Goal: Task Accomplishment & Management: Complete application form

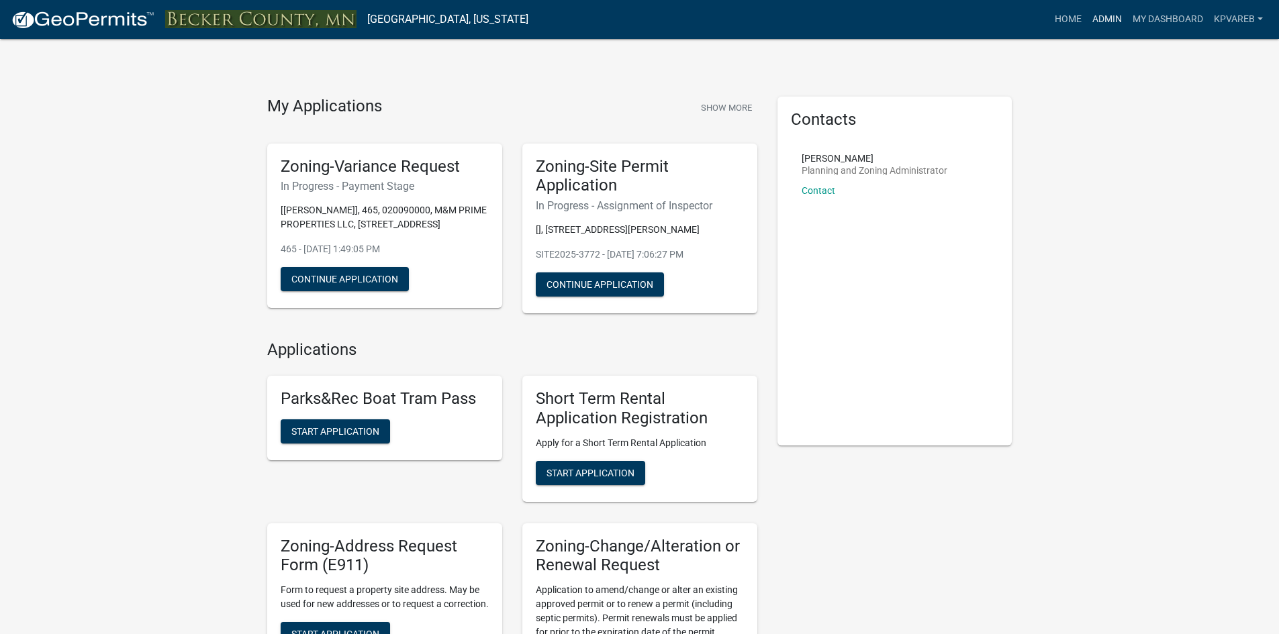
click at [1091, 23] on link "Admin" at bounding box center [1107, 20] width 40 height 26
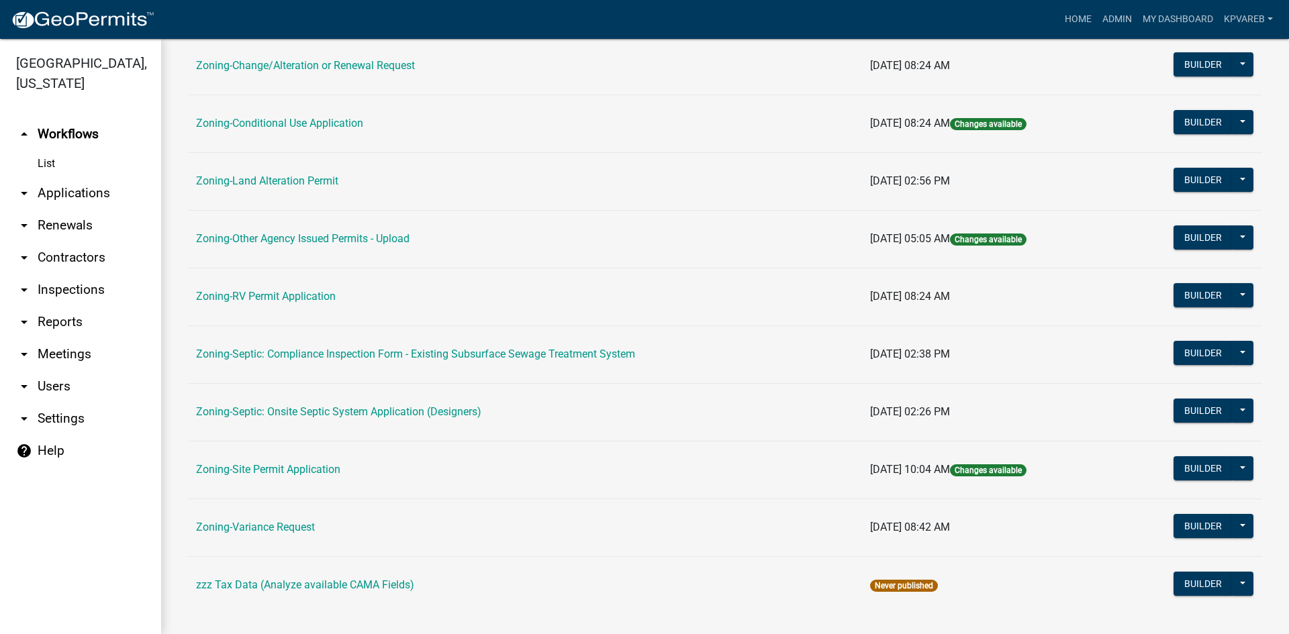
scroll to position [386, 0]
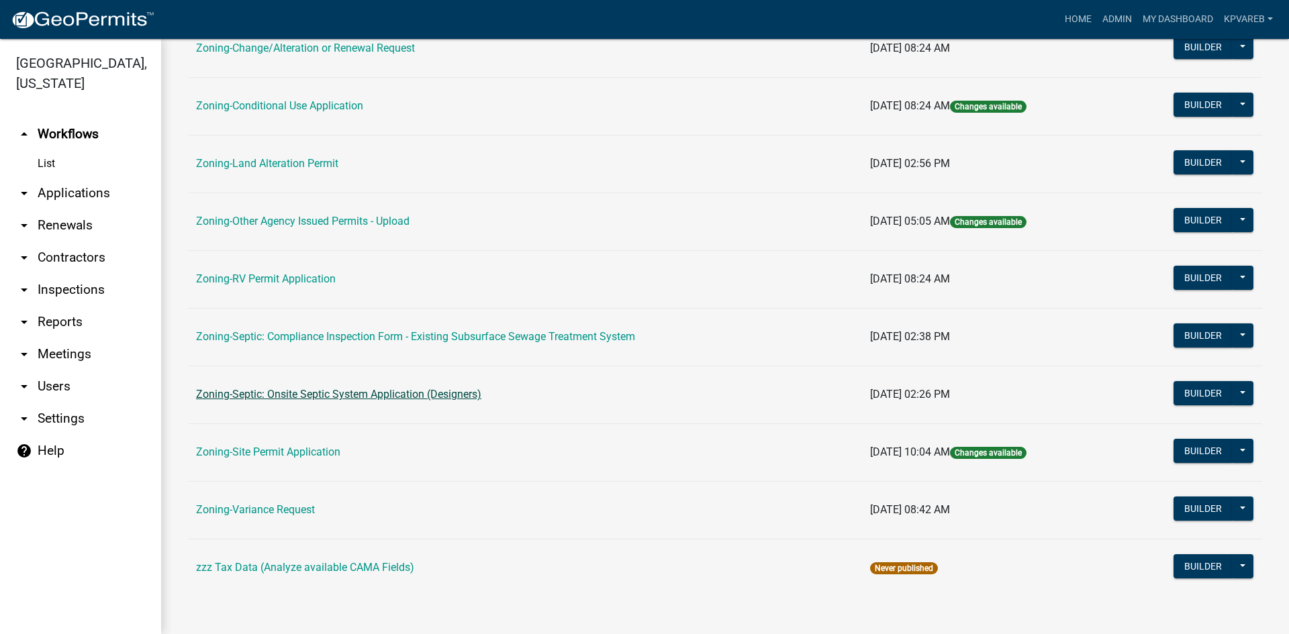
click at [359, 397] on link "Zoning-Septic: Onsite Septic System Application (Designers)" at bounding box center [338, 394] width 285 height 13
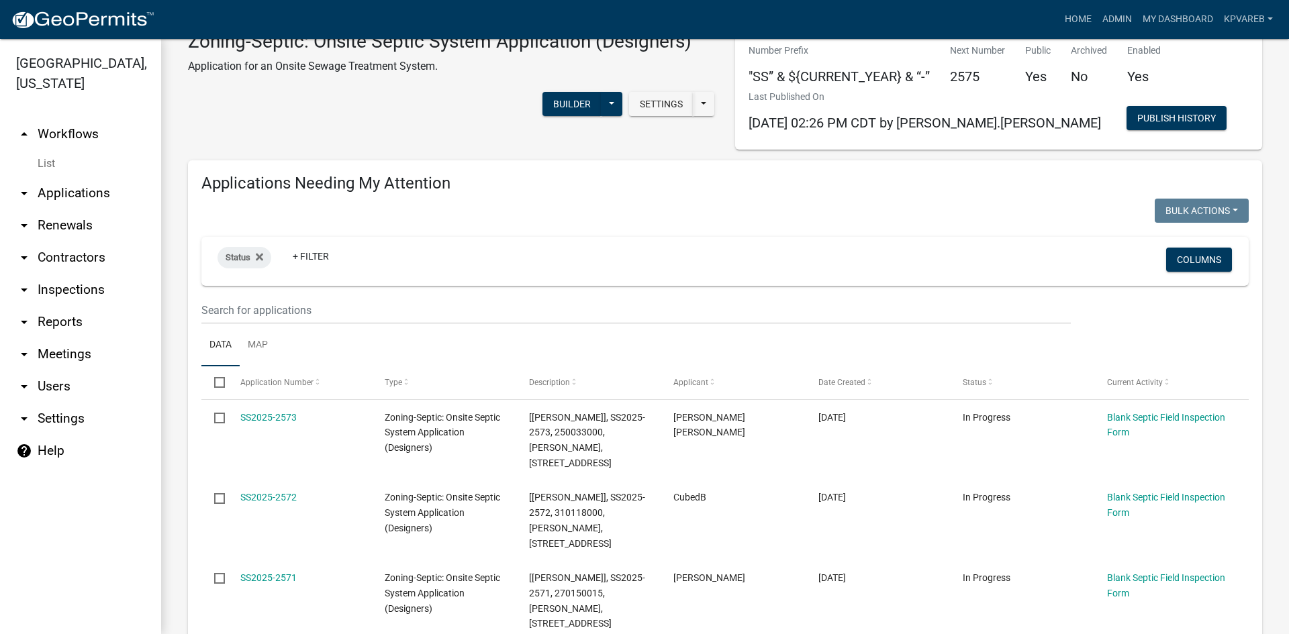
scroll to position [67, 0]
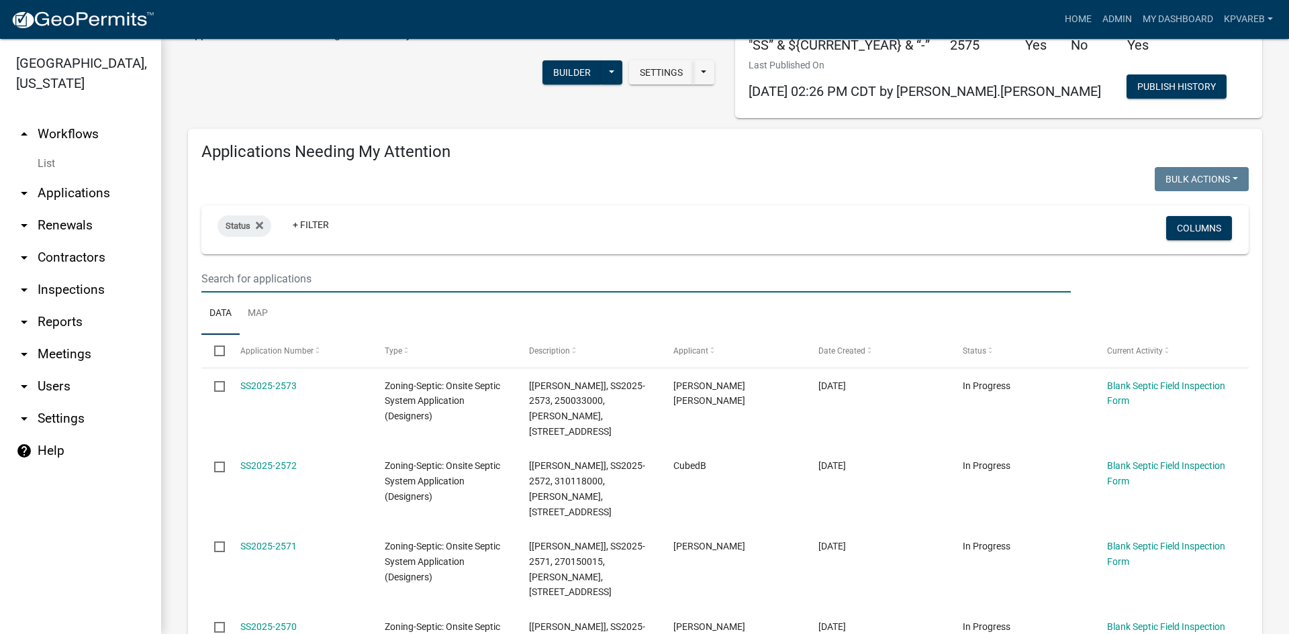
click at [252, 283] on input "text" at bounding box center [635, 279] width 869 height 28
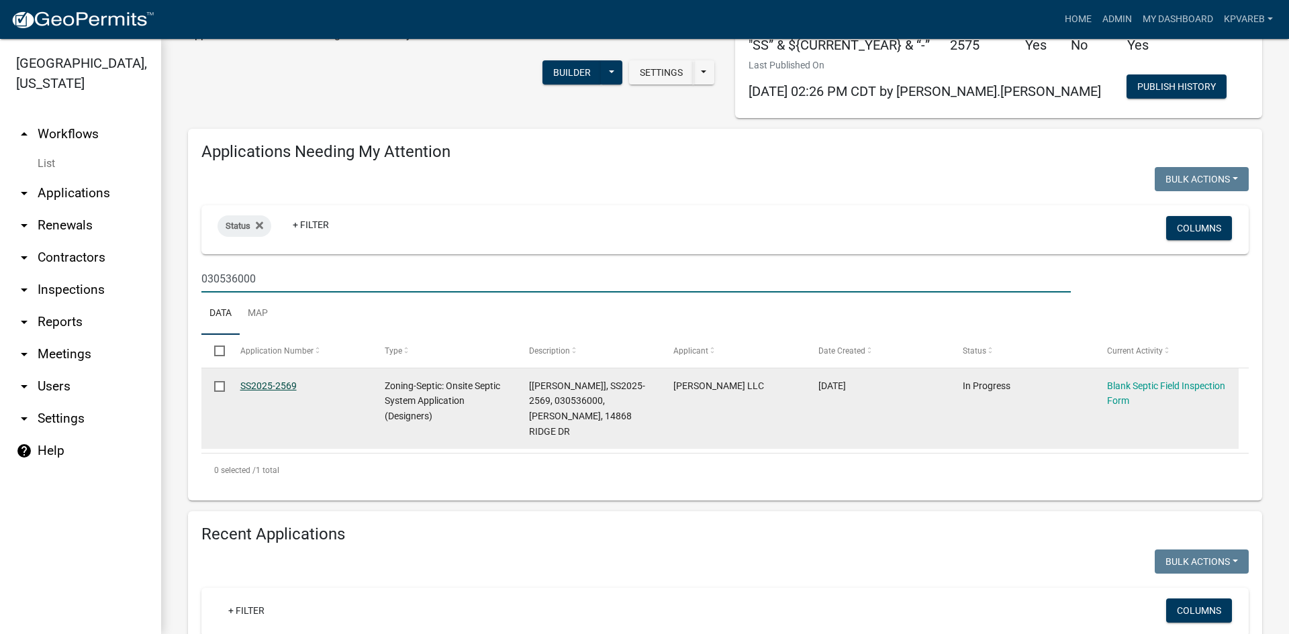
type input "030536000"
click at [285, 381] on link "SS2025-2569" at bounding box center [268, 386] width 56 height 11
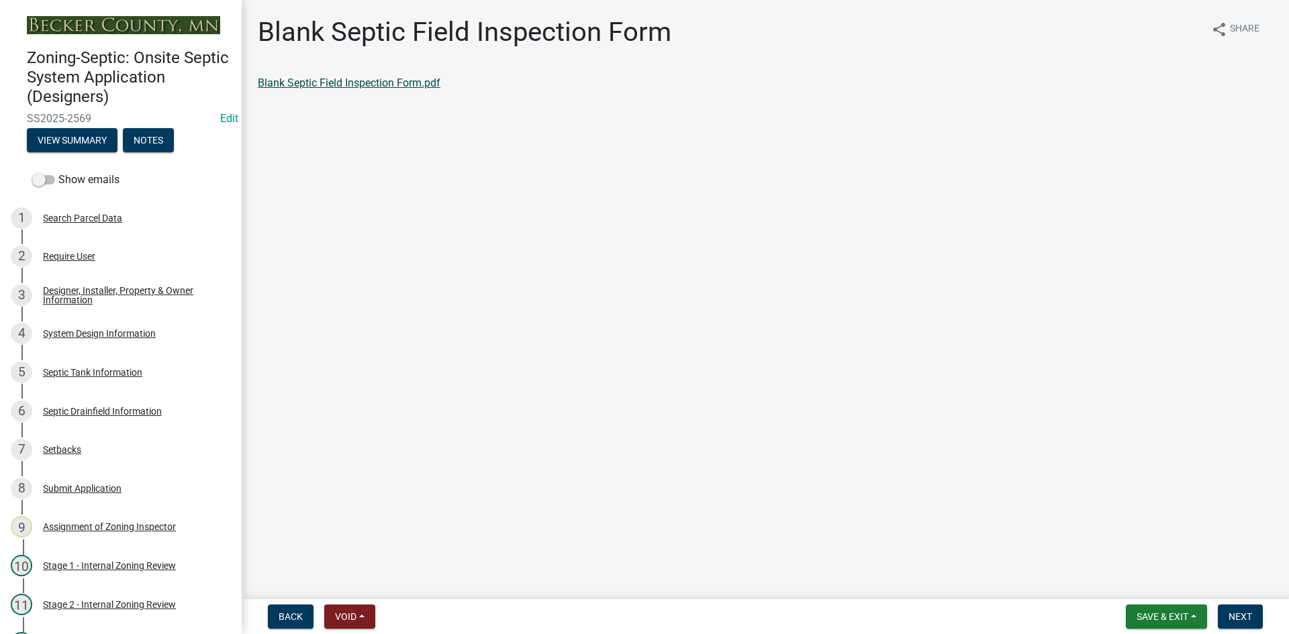
click at [399, 78] on link "Blank Septic Field Inspection Form.pdf" at bounding box center [349, 83] width 183 height 13
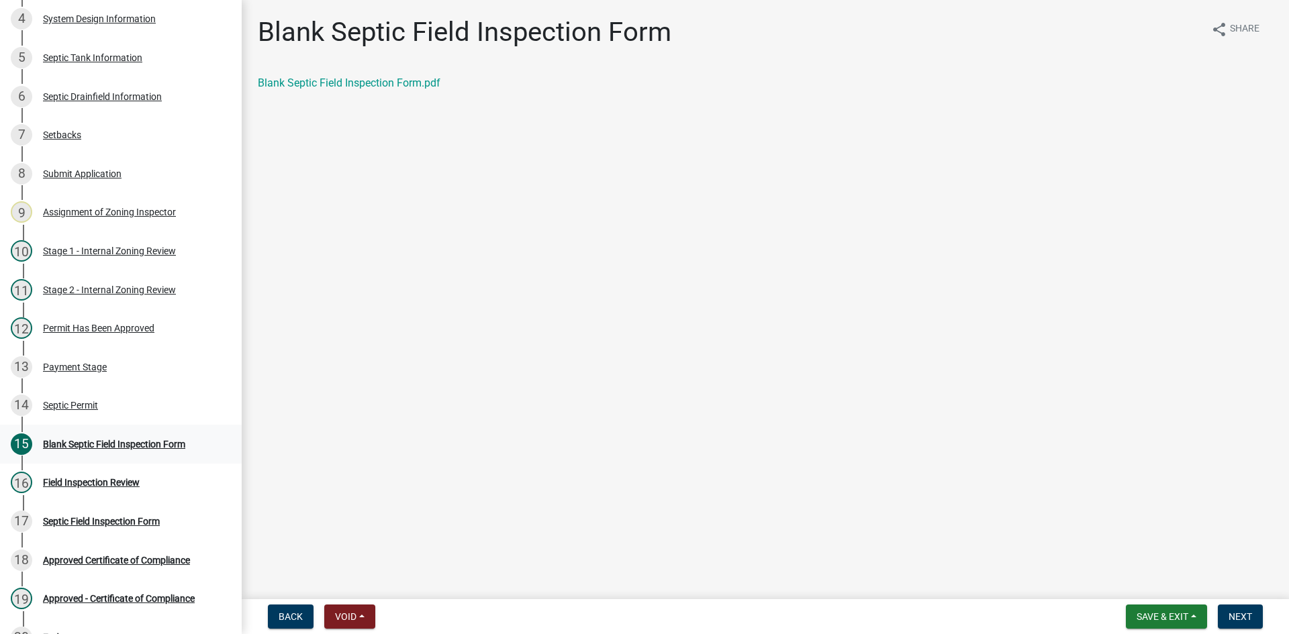
scroll to position [316, 0]
click at [79, 405] on div "Septic Permit" at bounding box center [70, 403] width 55 height 9
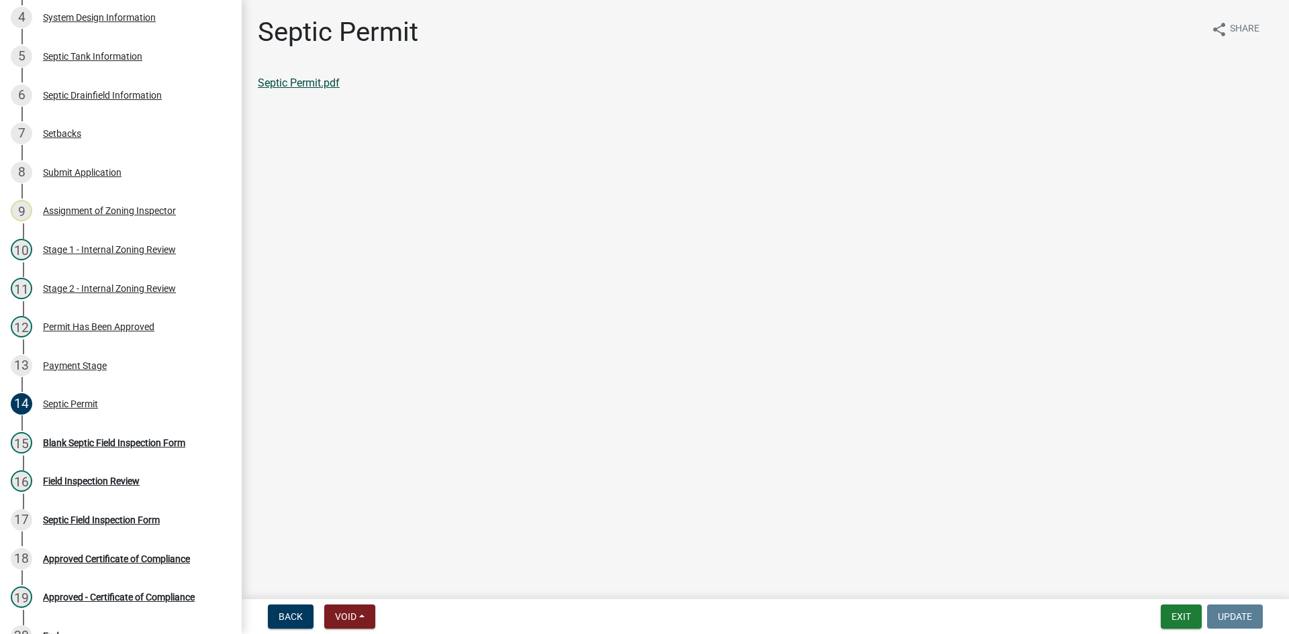
click at [315, 79] on link "Septic Permit.pdf" at bounding box center [299, 83] width 82 height 13
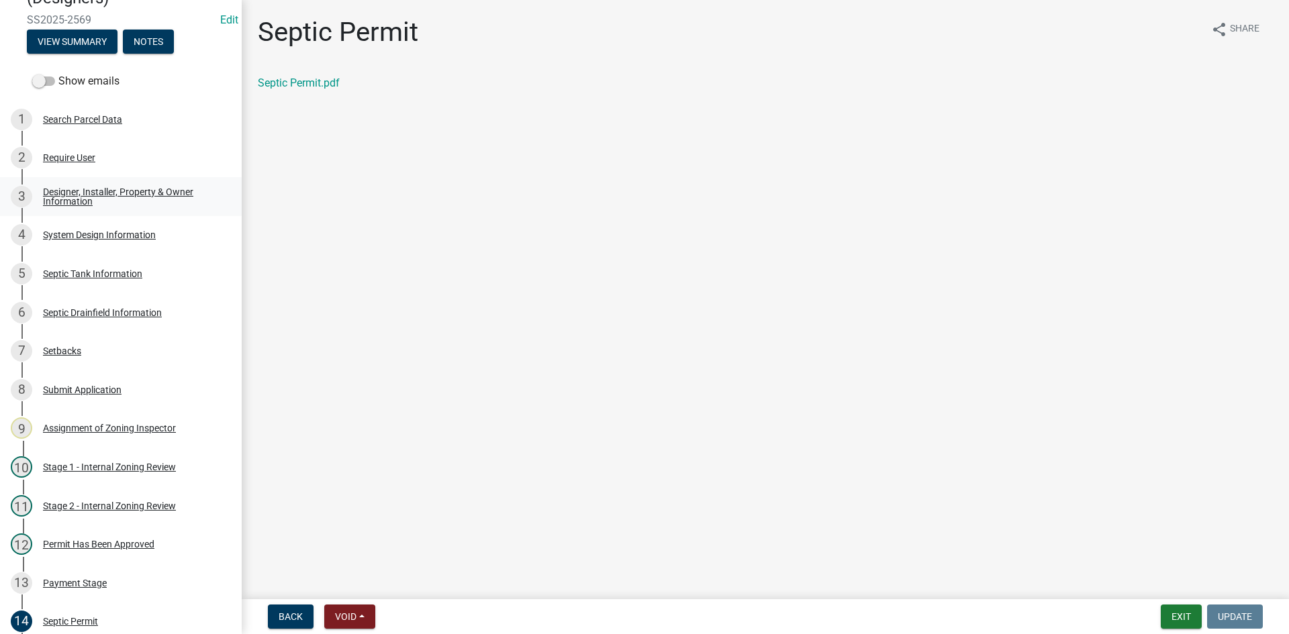
scroll to position [98, 0]
click at [101, 239] on div "System Design Information" at bounding box center [99, 235] width 113 height 9
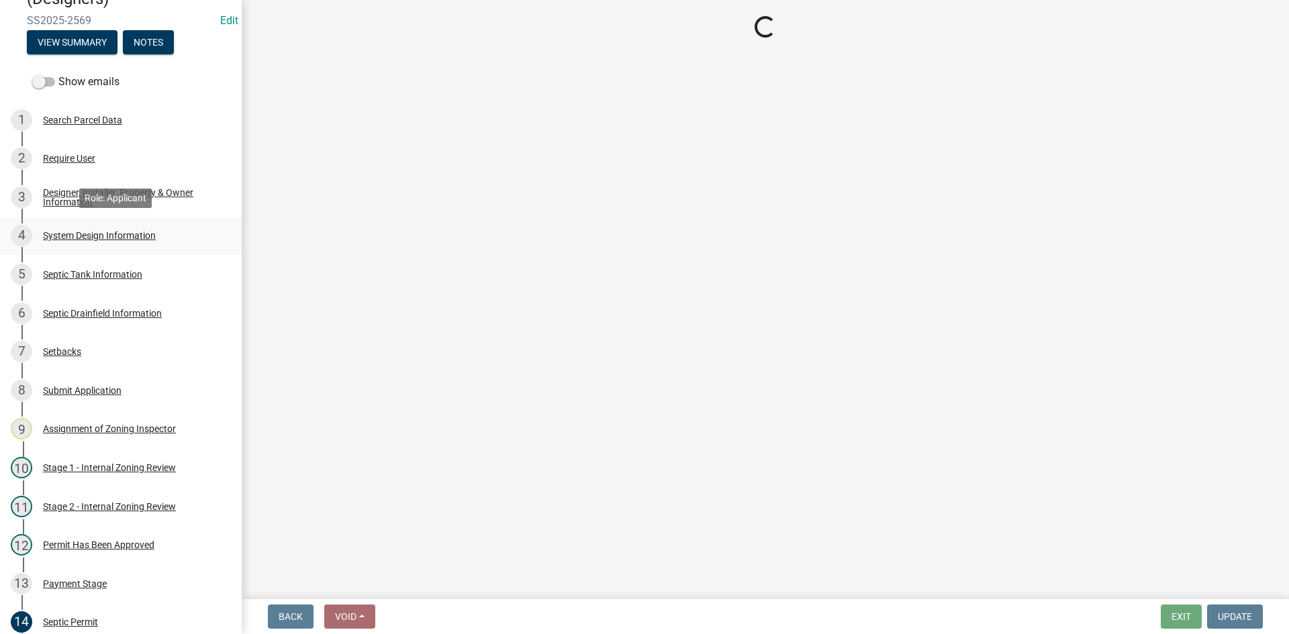
click at [107, 226] on div "4 System Design Information" at bounding box center [115, 235] width 209 height 21
select select "8ba21533-2acf-4cc6-95e5-280e4aabd5a3"
select select "25258e87-3ef9-4f1c-a5f1-75a1d463abfb"
select select "011fbff4-a41d-4a75-9bd8-71c7e6c69e0d"
select select "85fdfef2-2683-4311-b5d5-5505f6411127"
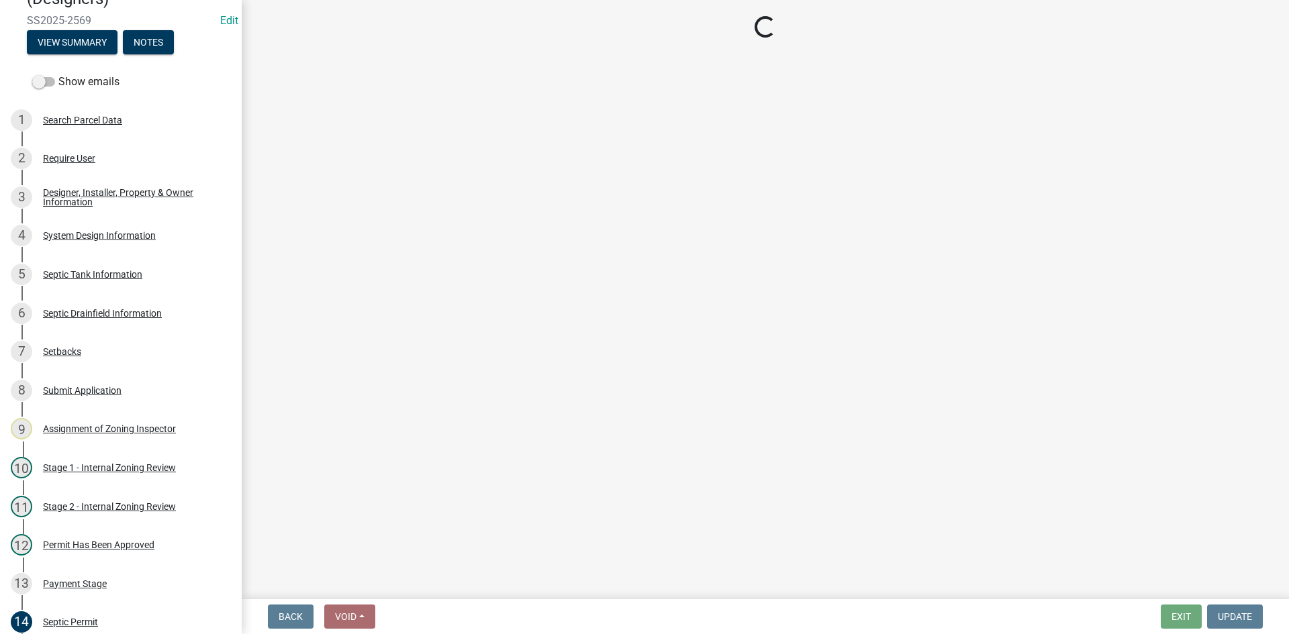
select select "ba735beb-519e-40f0-ae20-62d65fc4c46b"
select select "ef698bf5-6172-44c1-9ffb-522c07469aed"
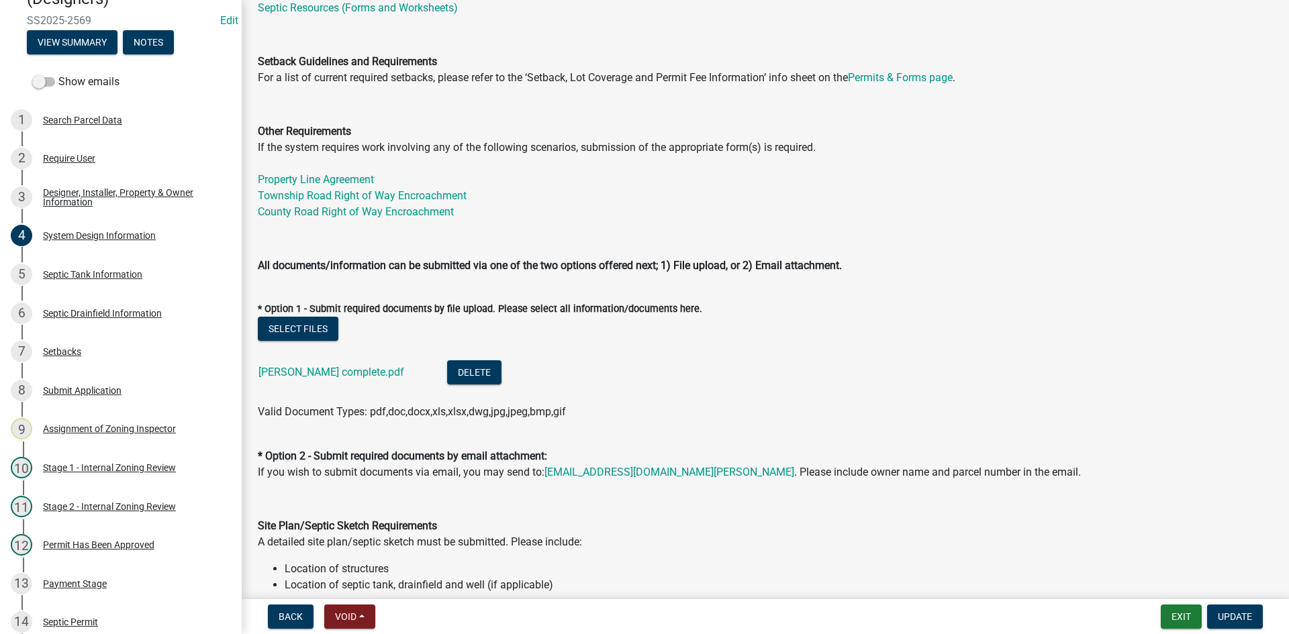
select select "8ba21533-2acf-4cc6-95e5-280e4aabd5a3"
select select "25258e87-3ef9-4f1c-a5f1-75a1d463abfb"
select select "011fbff4-a41d-4a75-9bd8-71c7e6c69e0d"
select select "85fdfef2-2683-4311-b5d5-5505f6411127"
select select "ba735beb-519e-40f0-ae20-62d65fc4c46b"
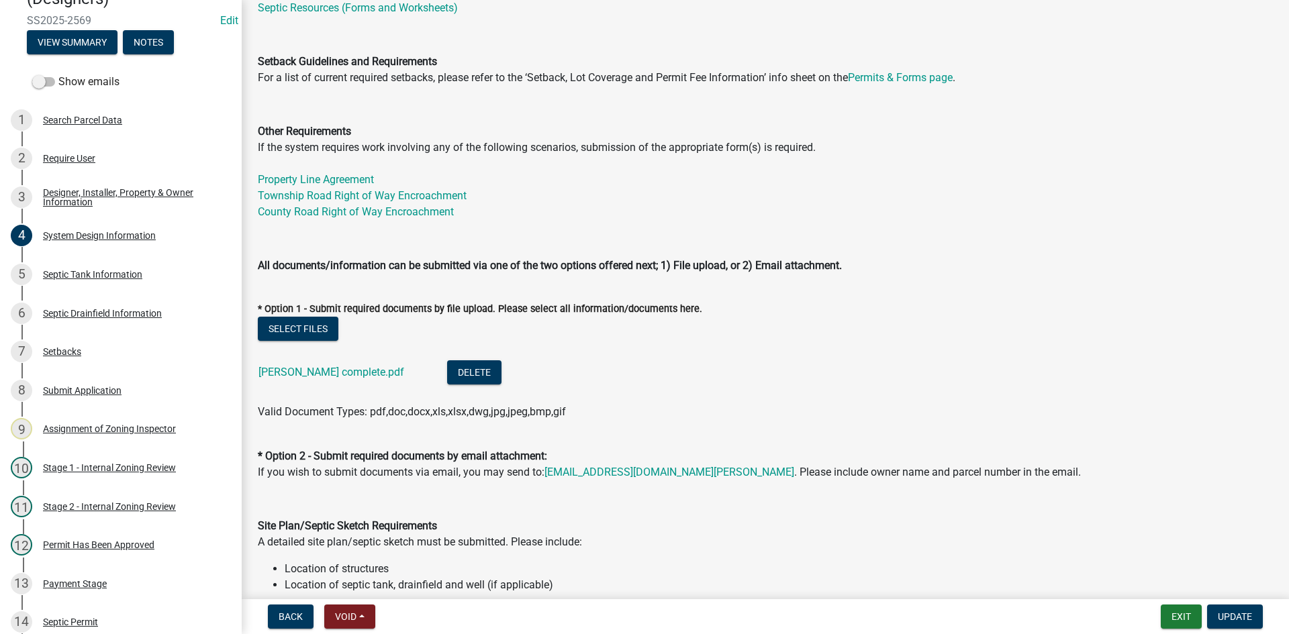
select select "ef698bf5-6172-44c1-9ffb-522c07469aed"
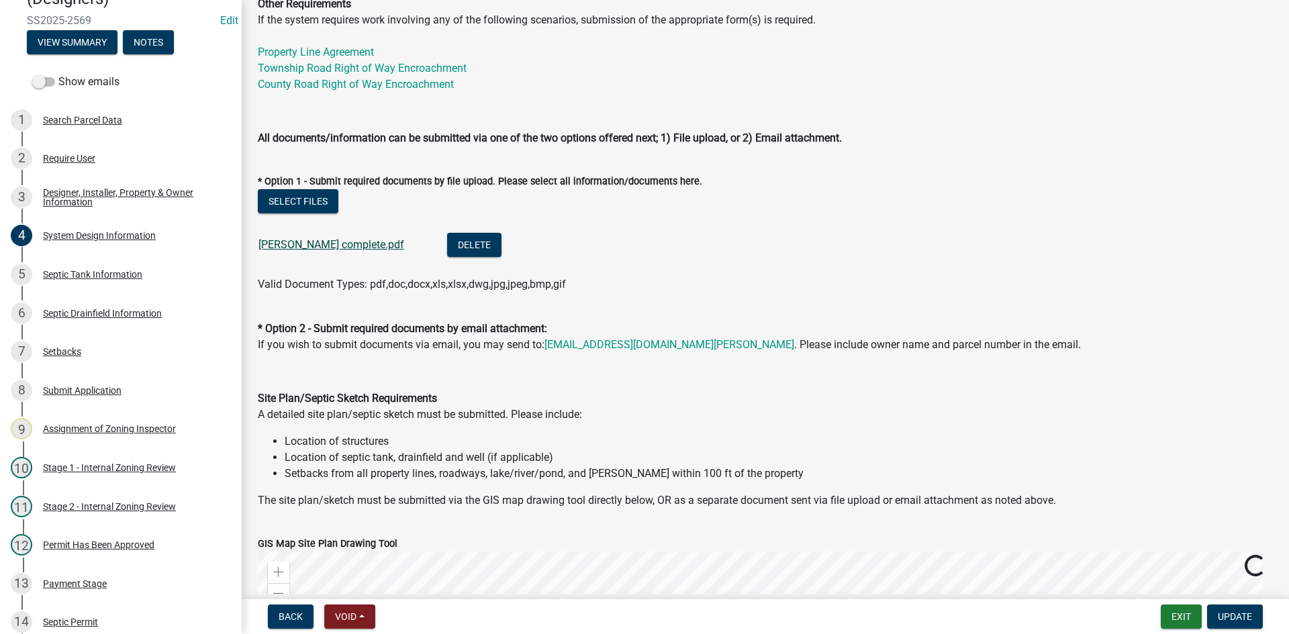
click at [338, 244] on link "Miller Jason complete.pdf" at bounding box center [331, 244] width 146 height 13
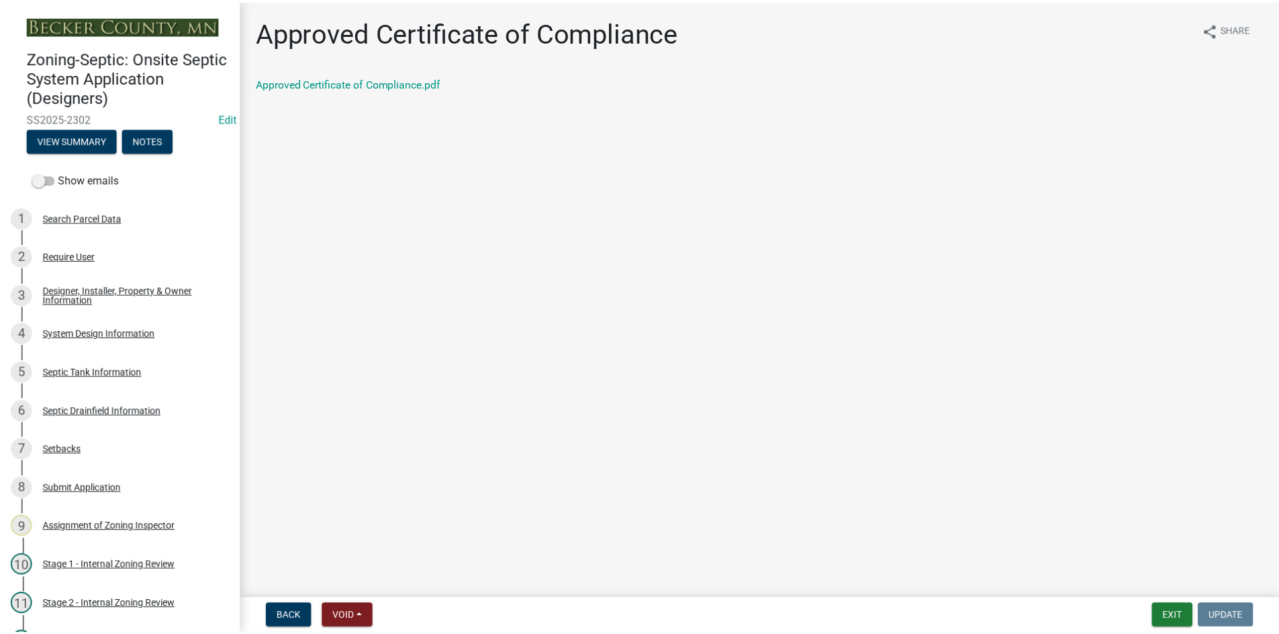
scroll to position [462, 0]
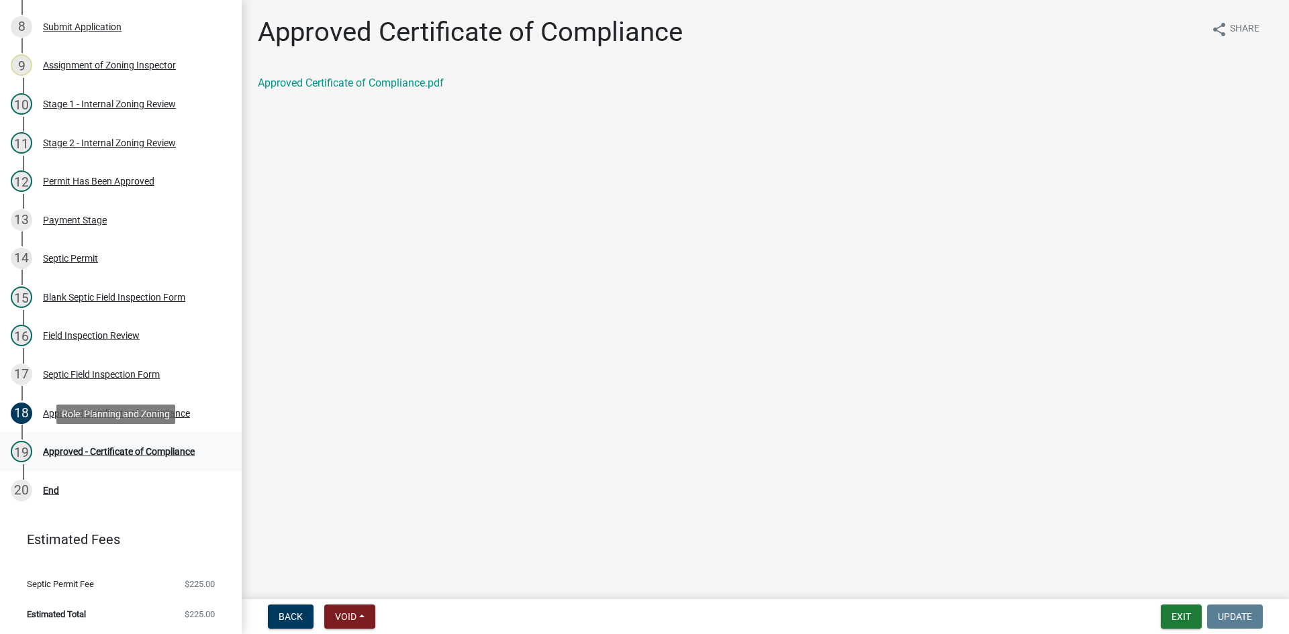
click at [109, 457] on div "19 Approved - Certificate of Compliance" at bounding box center [115, 451] width 209 height 21
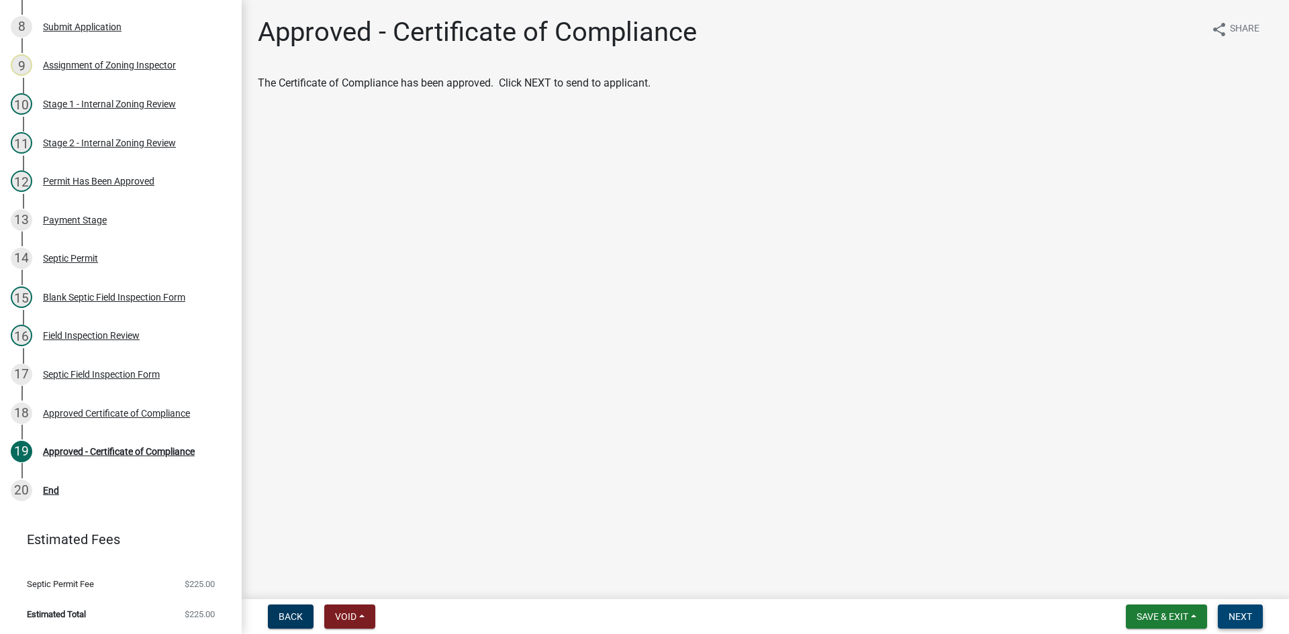
click at [1234, 621] on span "Next" at bounding box center [1239, 617] width 23 height 11
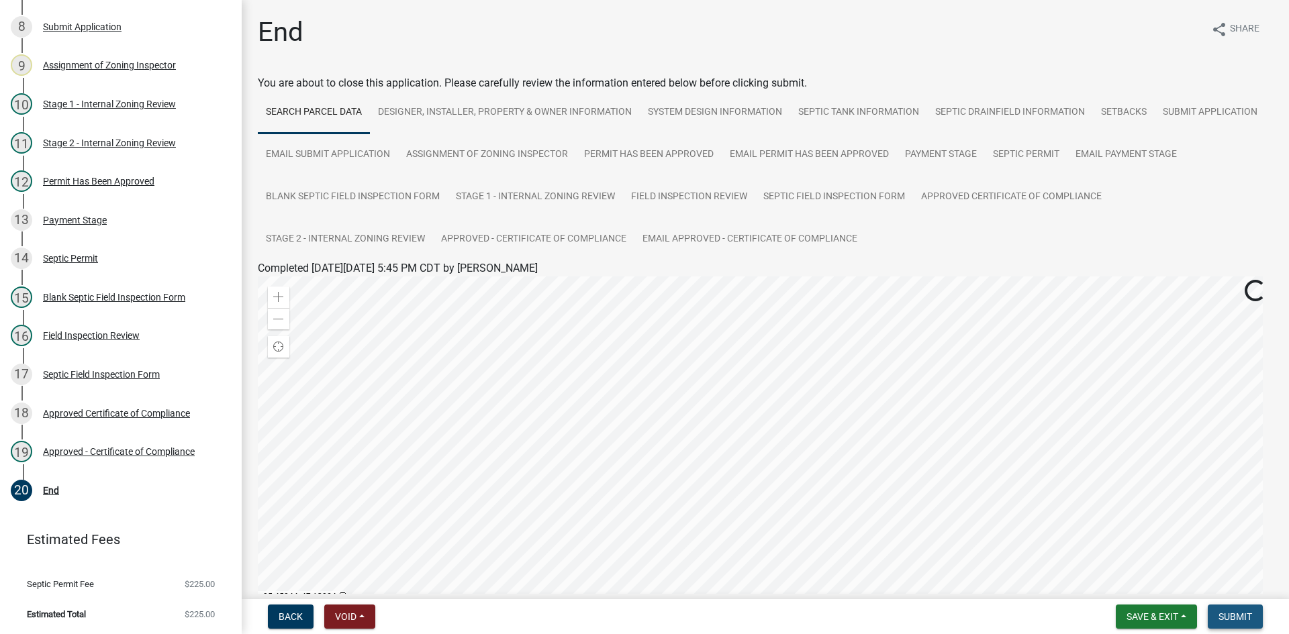
click at [1243, 622] on span "Submit" at bounding box center [1235, 617] width 34 height 11
